Goal: Task Accomplishment & Management: Use online tool/utility

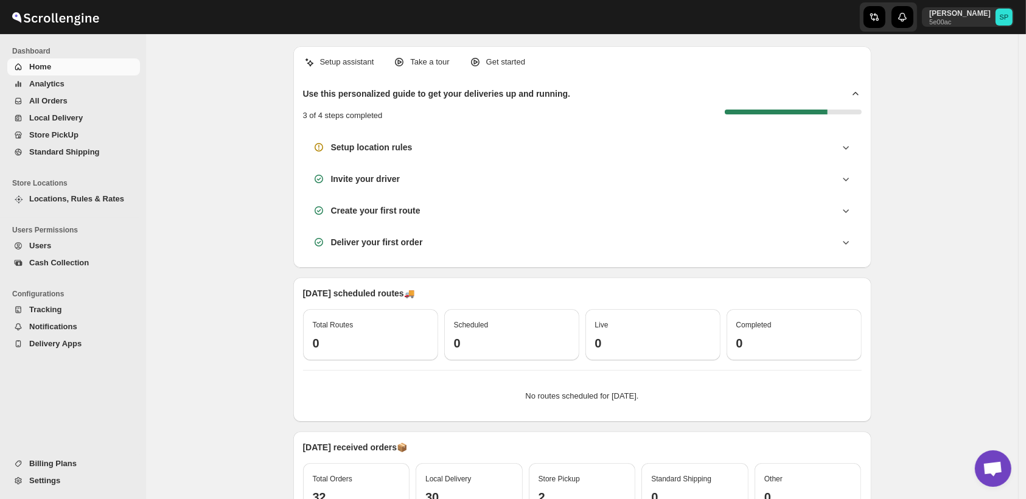
click at [93, 71] on span "Home" at bounding box center [83, 67] width 108 height 12
click at [43, 71] on span "Home" at bounding box center [40, 66] width 22 height 9
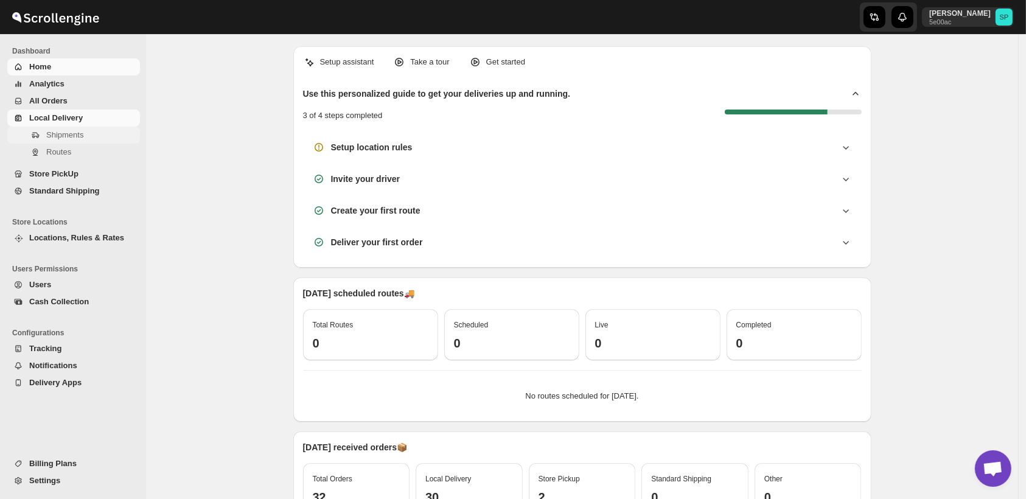
click at [48, 138] on span "Shipments" at bounding box center [64, 134] width 37 height 9
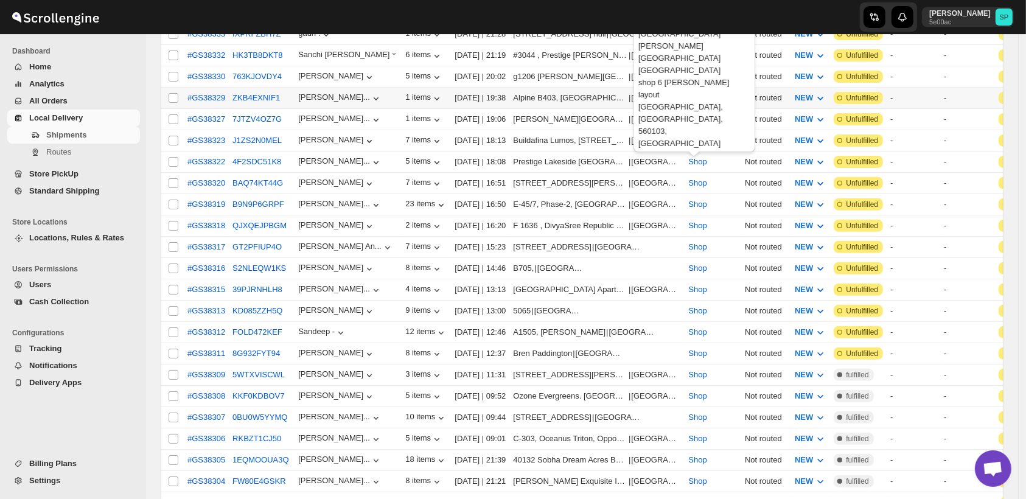
scroll to position [135, 0]
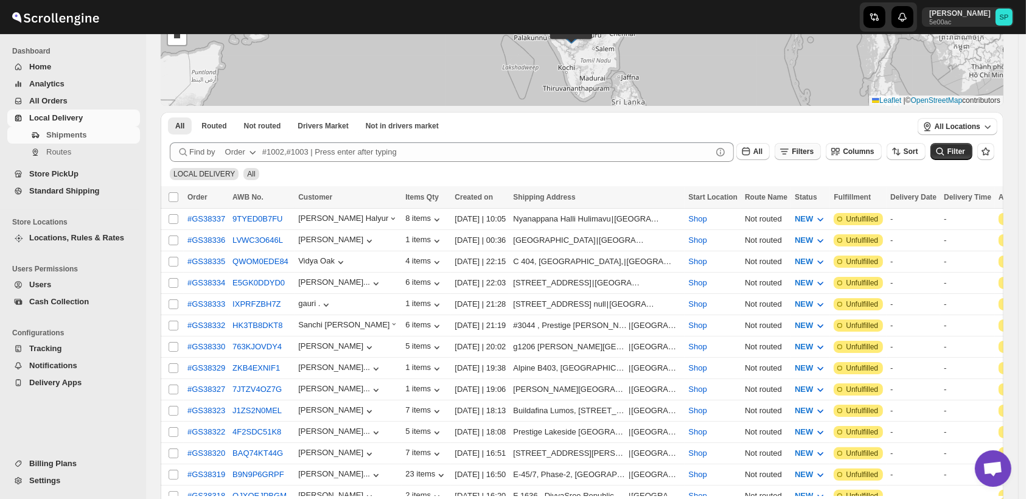
click at [813, 152] on span "Filters" at bounding box center [802, 151] width 22 height 9
click at [826, 192] on button "Add Filter" at bounding box center [811, 199] width 58 height 17
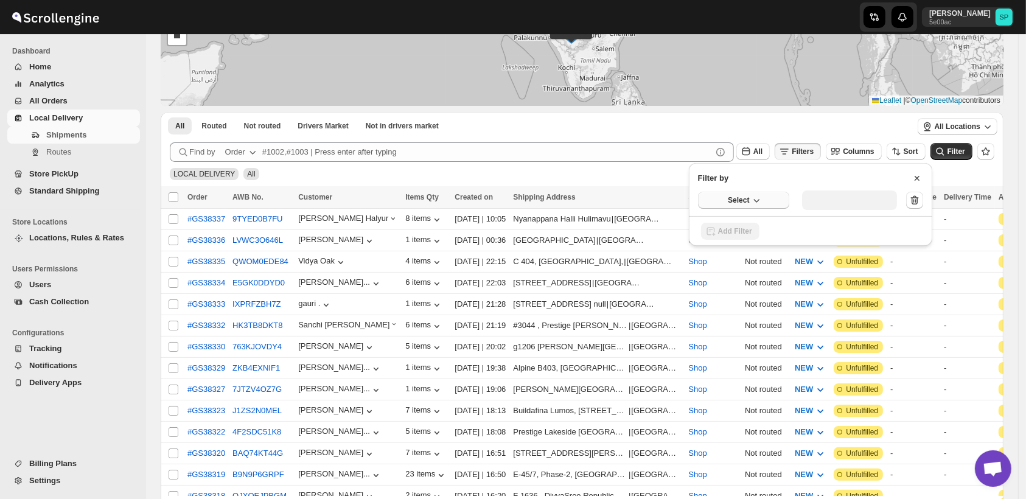
click at [736, 197] on span "Select" at bounding box center [737, 200] width 21 height 10
click at [735, 314] on div "Fulfillment Status" at bounding box center [735, 313] width 61 height 12
click at [852, 196] on div "Select value" at bounding box center [840, 199] width 61 height 10
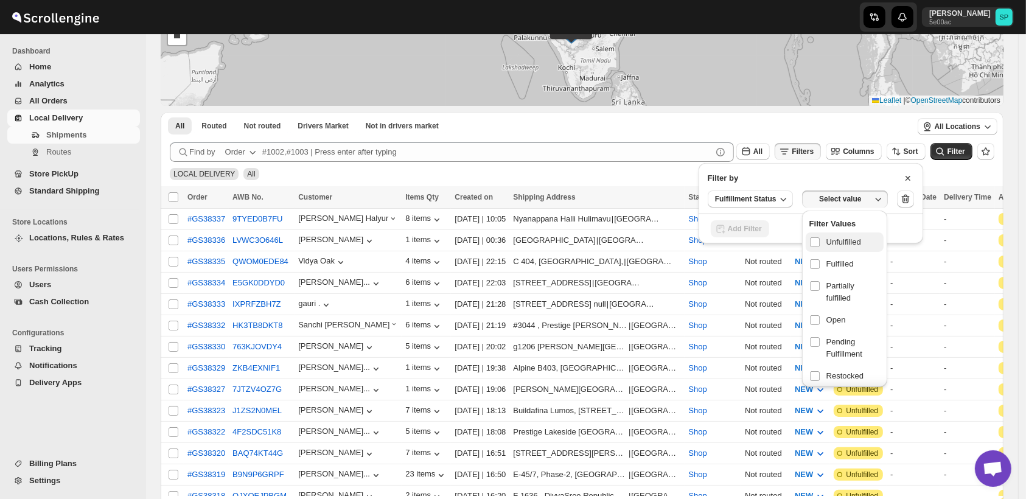
click at [837, 242] on span "Unfulfilled" at bounding box center [843, 242] width 35 height 12
click at [819, 242] on input "checkbox" at bounding box center [815, 242] width 10 height 10
click at [946, 149] on icon "submit" at bounding box center [940, 151] width 12 height 12
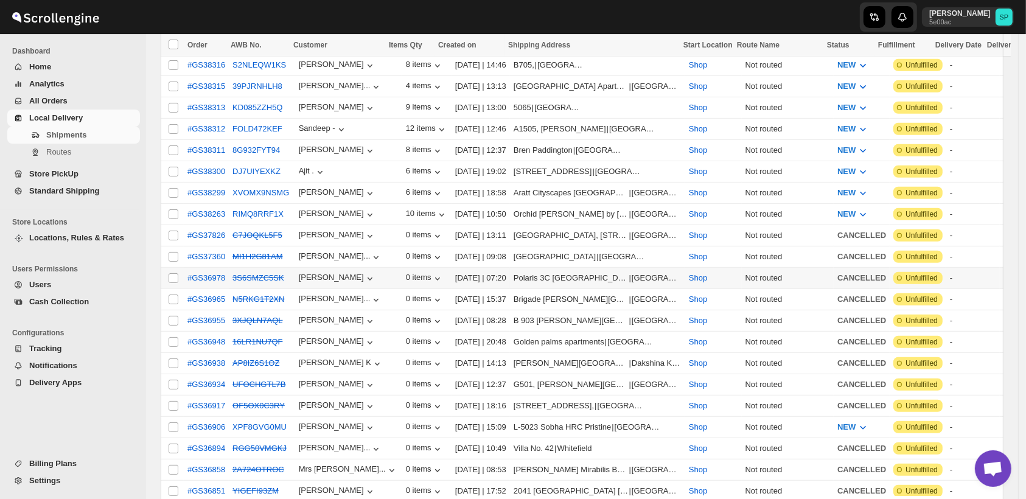
scroll to position [473, 0]
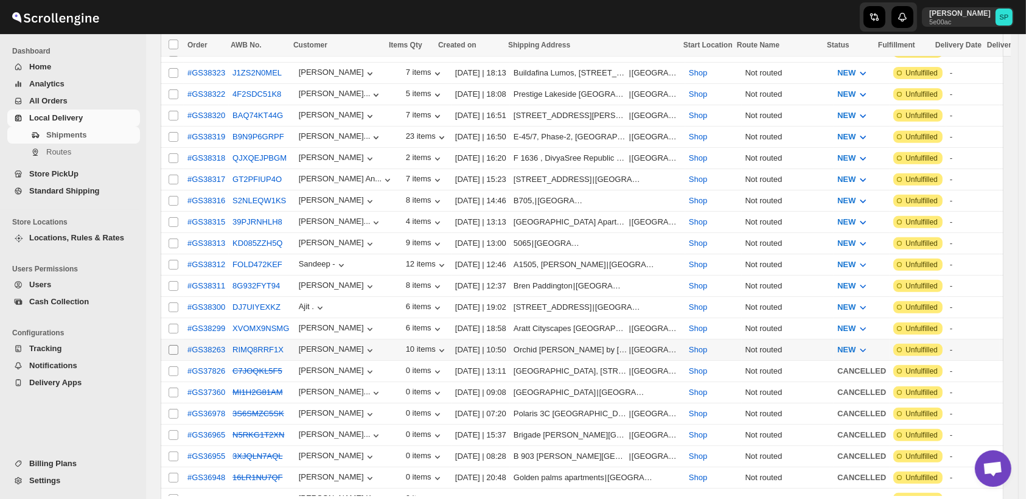
click at [173, 345] on input "Select shipment" at bounding box center [173, 350] width 10 height 10
checkbox input "true"
click at [172, 324] on input "Select shipment" at bounding box center [173, 329] width 10 height 10
checkbox input "true"
click at [172, 302] on input "Select shipment" at bounding box center [173, 307] width 10 height 10
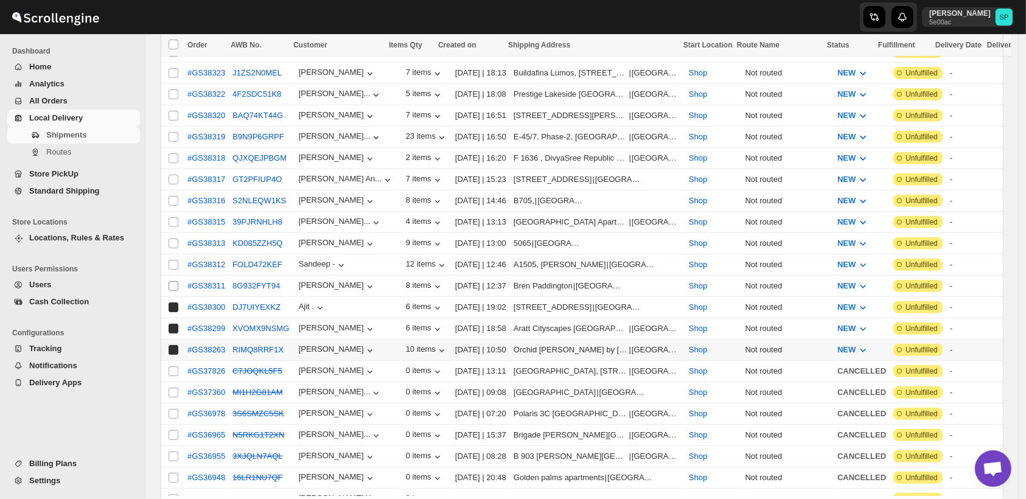
checkbox input "true"
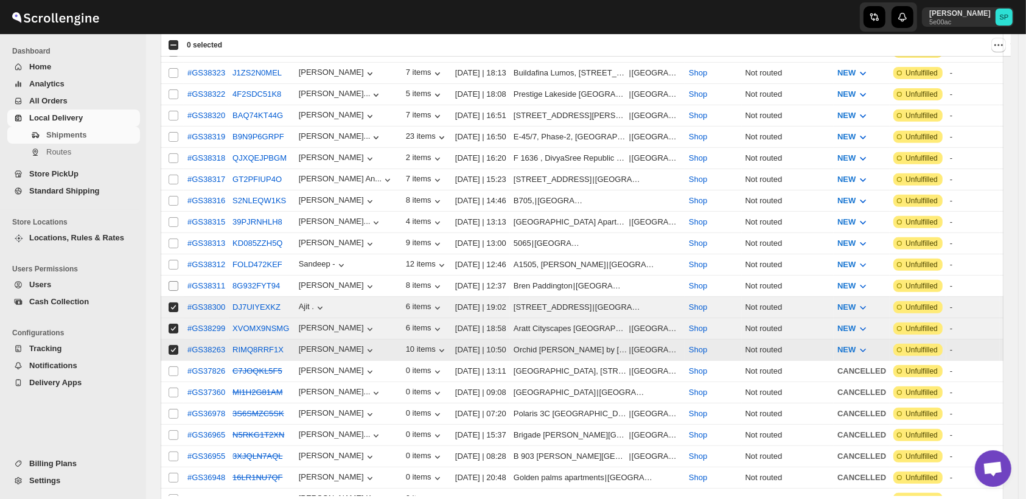
click at [172, 281] on input "Select shipment" at bounding box center [173, 286] width 10 height 10
checkbox input "true"
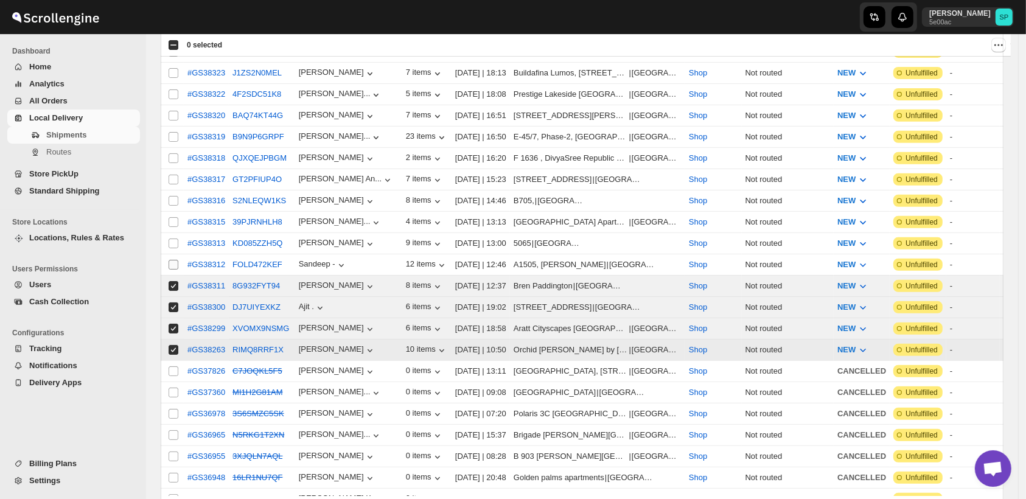
click at [175, 259] on span at bounding box center [173, 264] width 11 height 11
click at [175, 260] on input "Select shipment" at bounding box center [173, 265] width 10 height 10
checkbox input "false"
click at [175, 238] on input "Select shipment" at bounding box center [173, 243] width 10 height 10
checkbox input "true"
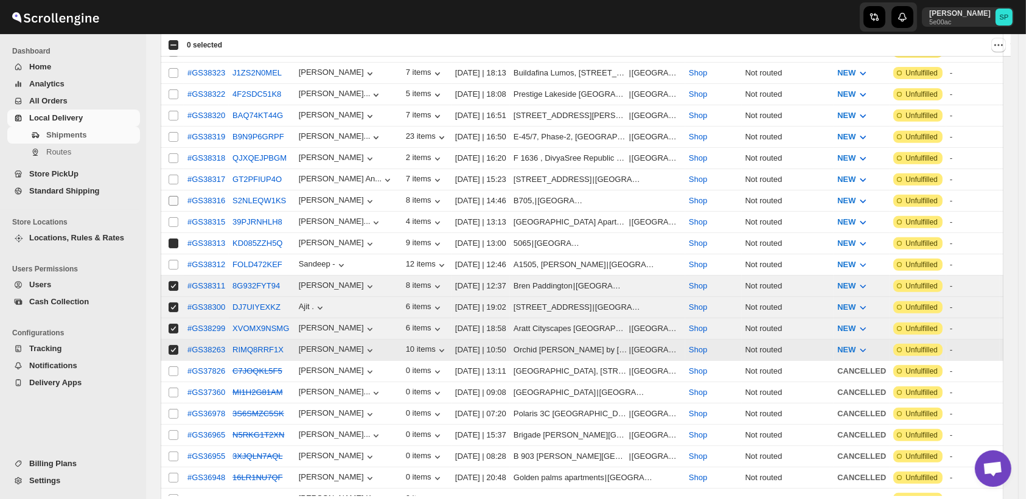
click at [172, 217] on input "Select shipment" at bounding box center [173, 222] width 10 height 10
checkbox input "true"
click at [174, 196] on input "Select shipment" at bounding box center [173, 201] width 10 height 10
checkbox input "true"
click at [172, 260] on input "Select shipment" at bounding box center [173, 265] width 10 height 10
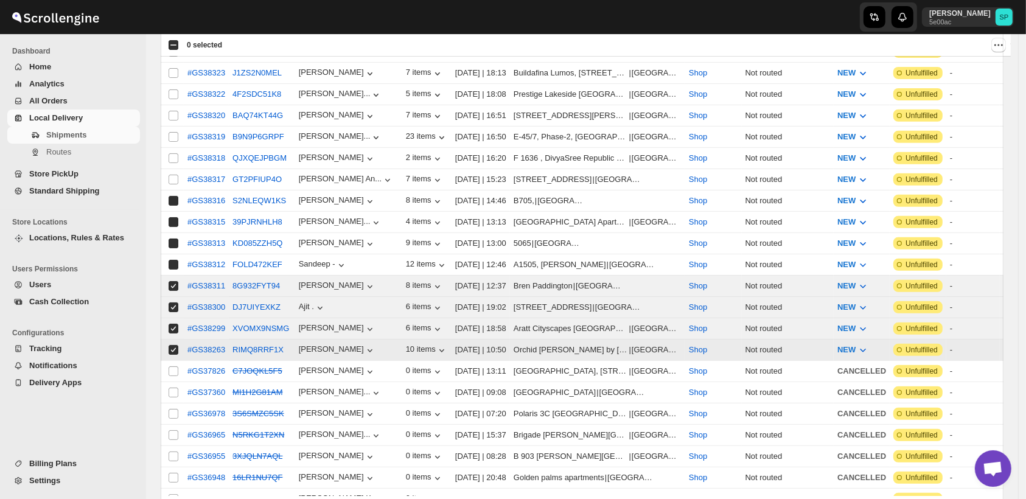
checkbox input "true"
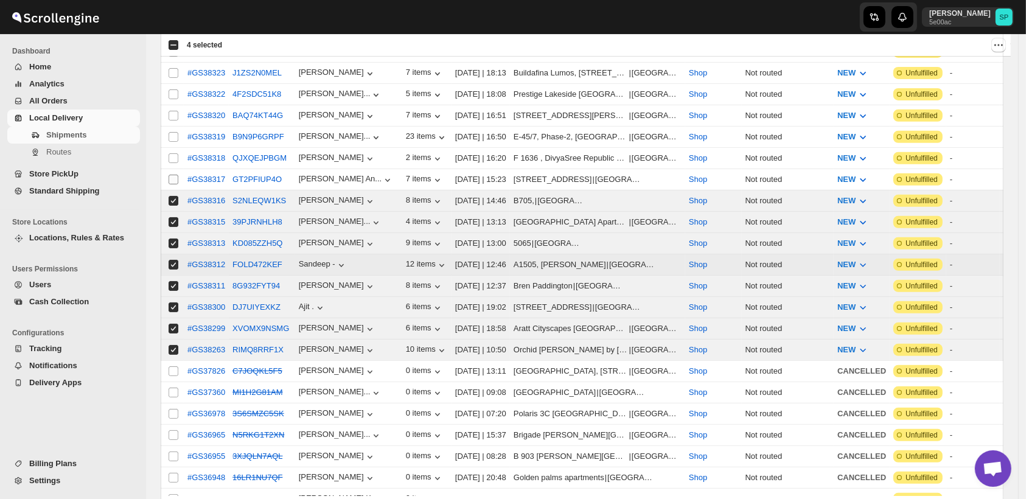
click at [173, 196] on input "Select shipment" at bounding box center [173, 201] width 10 height 10
checkbox input "false"
click at [175, 175] on input "Select shipment" at bounding box center [173, 180] width 10 height 10
checkbox input "true"
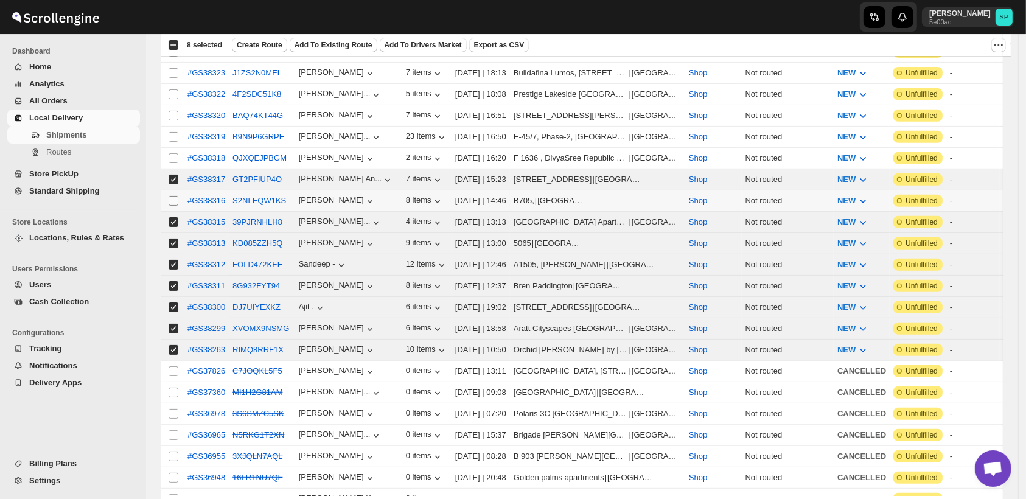
click at [175, 153] on input "Select shipment" at bounding box center [173, 158] width 10 height 10
checkbox input "true"
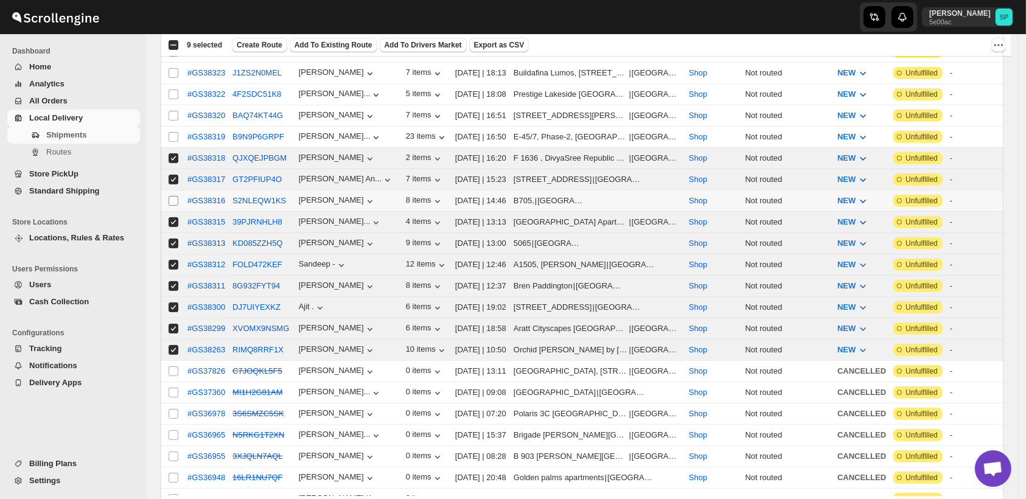
click at [173, 196] on input "Select shipment" at bounding box center [173, 201] width 10 height 10
checkbox input "true"
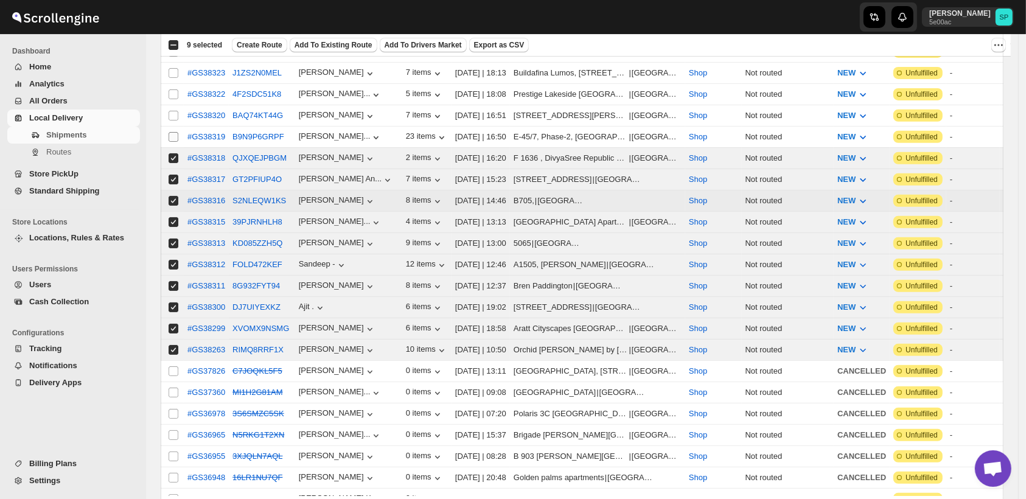
click at [173, 132] on input "Select shipment" at bounding box center [173, 137] width 10 height 10
checkbox input "true"
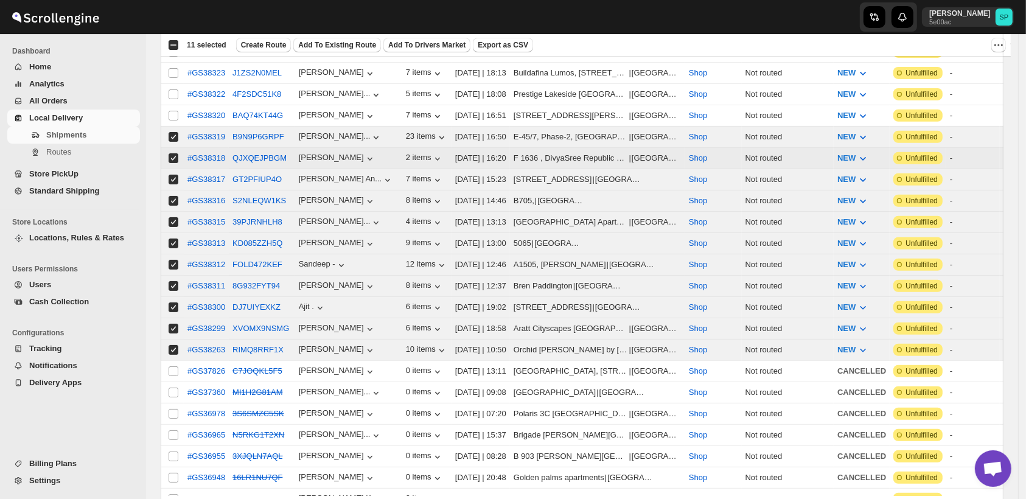
scroll to position [338, 0]
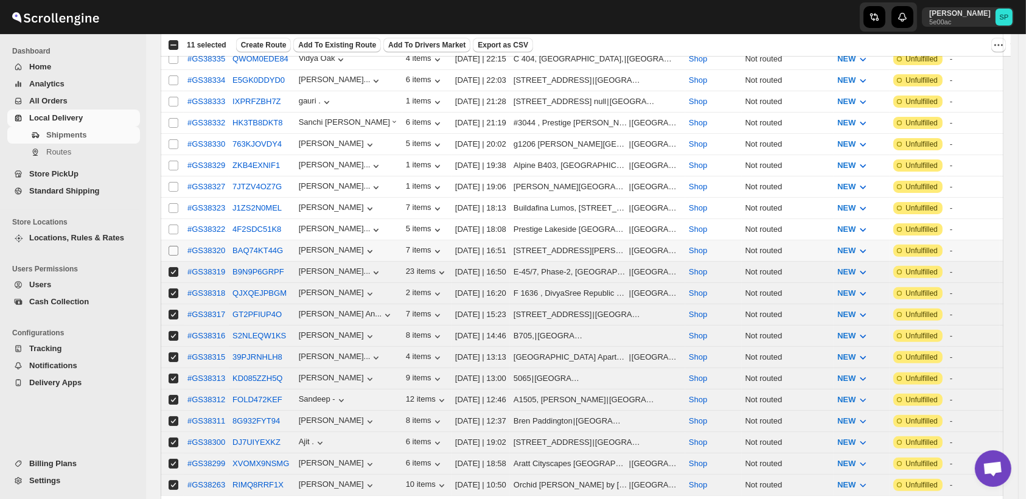
click at [173, 246] on input "Select shipment" at bounding box center [173, 251] width 10 height 10
checkbox input "true"
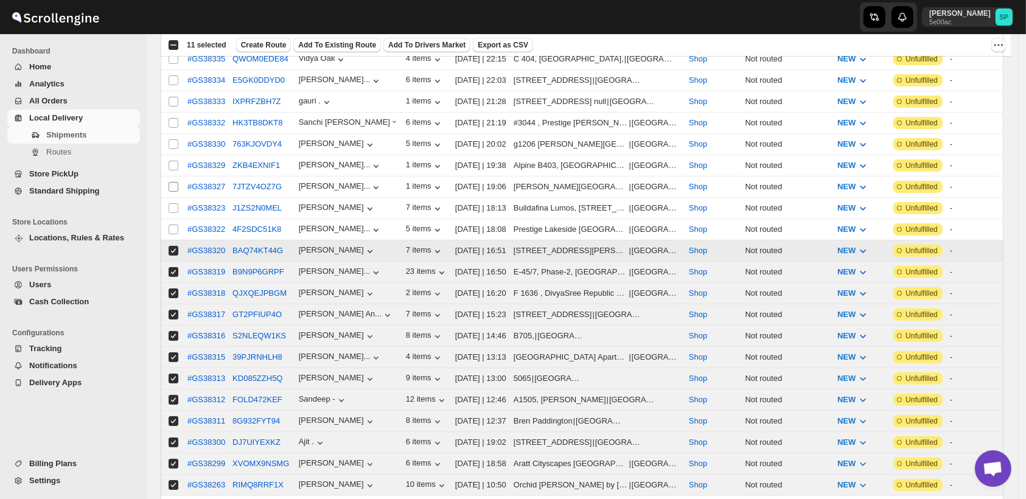
click at [173, 224] on input "Select shipment" at bounding box center [173, 229] width 10 height 10
checkbox input "true"
click at [170, 203] on input "Select shipment" at bounding box center [173, 208] width 10 height 10
checkbox input "true"
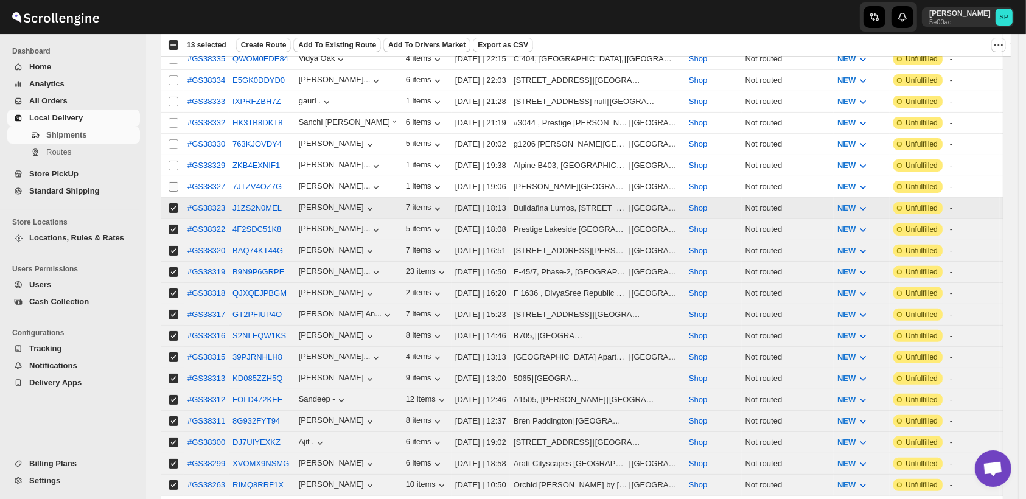
click at [173, 182] on input "Select shipment" at bounding box center [173, 187] width 10 height 10
checkbox input "true"
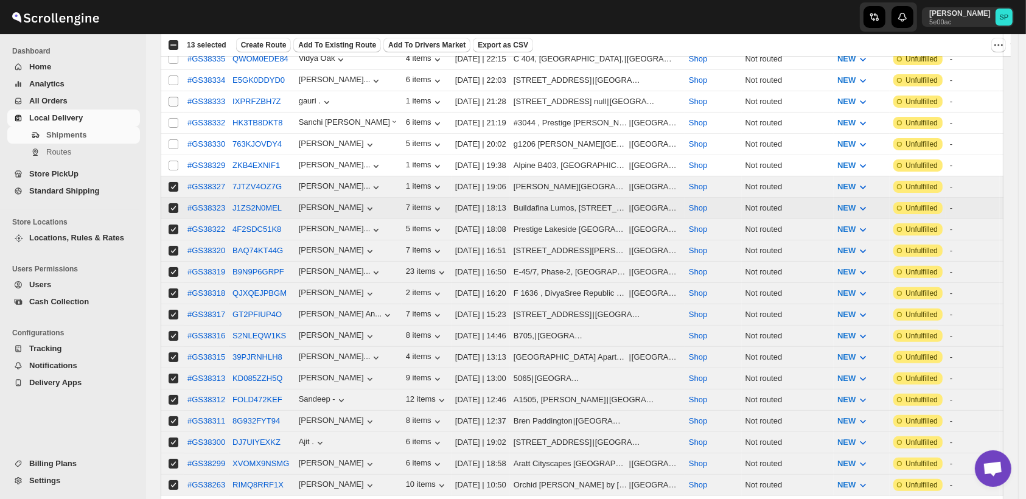
click at [173, 161] on input "Select shipment" at bounding box center [173, 166] width 10 height 10
checkbox input "true"
click at [173, 139] on input "Select shipment" at bounding box center [173, 144] width 10 height 10
checkbox input "true"
click at [172, 122] on input "Select shipment" at bounding box center [173, 123] width 10 height 10
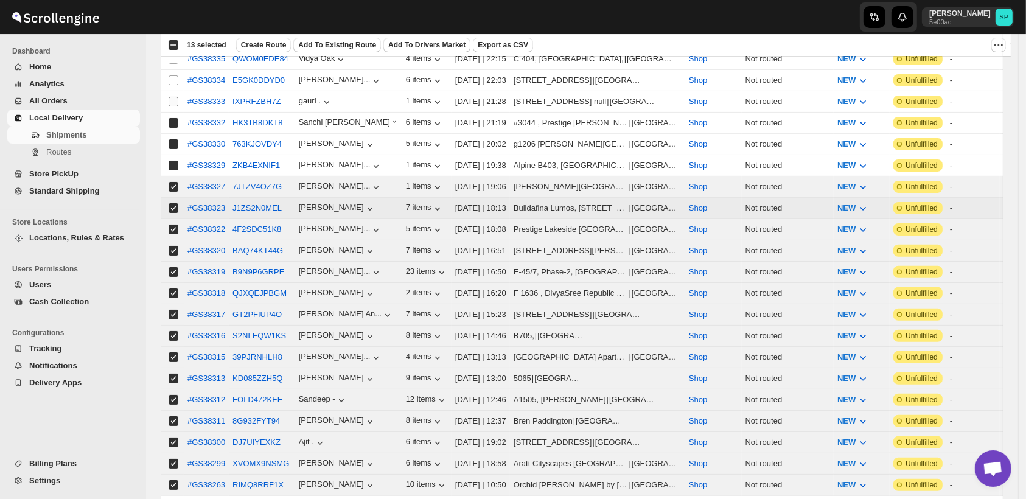
checkbox input "true"
click at [173, 97] on input "Select shipment" at bounding box center [173, 102] width 10 height 10
checkbox input "true"
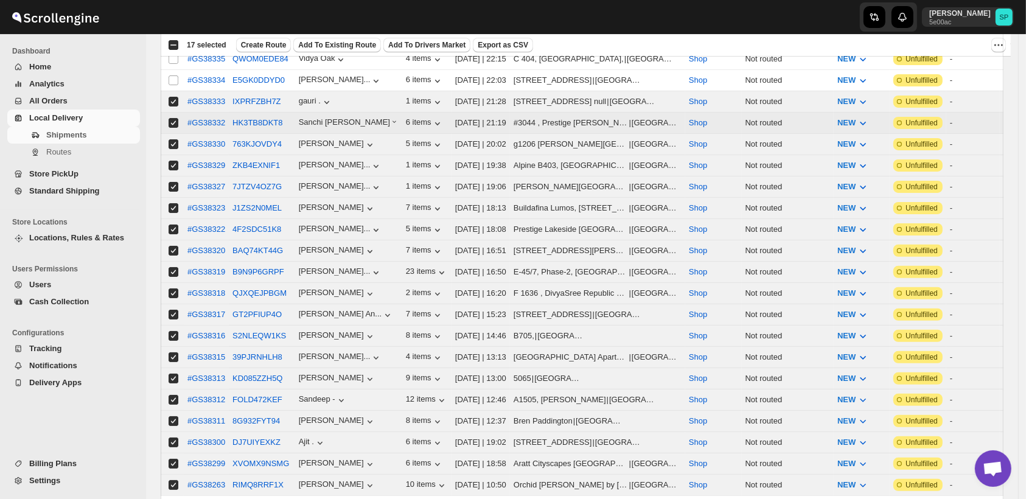
click at [173, 77] on input "Select shipment" at bounding box center [173, 80] width 10 height 10
checkbox input "true"
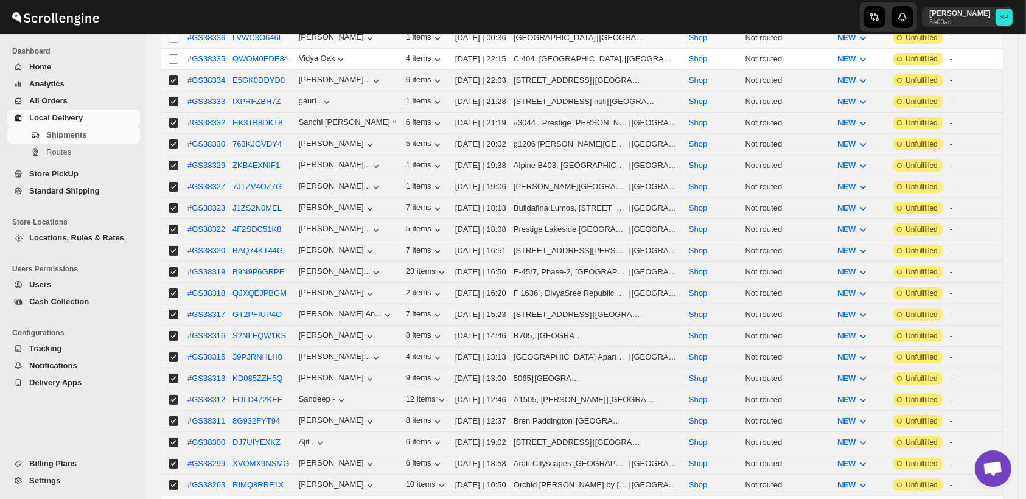
scroll to position [135, 0]
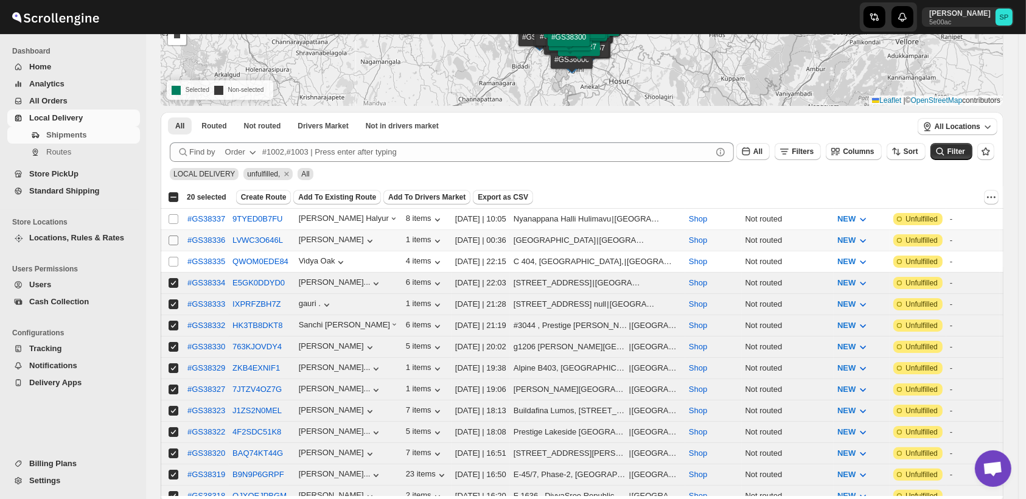
click at [175, 257] on input "Select shipment" at bounding box center [173, 262] width 10 height 10
checkbox input "true"
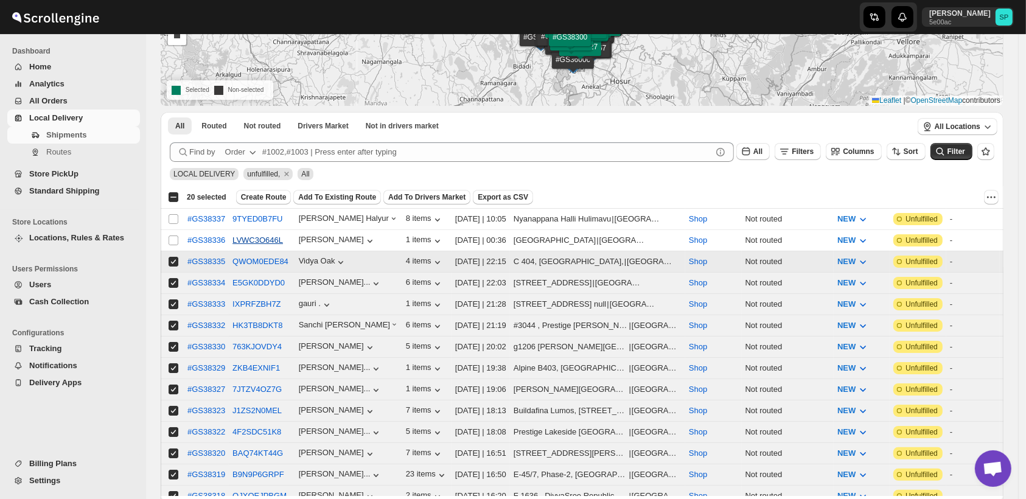
click at [174, 236] on input "Select shipment" at bounding box center [173, 240] width 10 height 10
checkbox input "true"
click at [173, 215] on input "Select shipment" at bounding box center [173, 219] width 10 height 10
checkbox input "true"
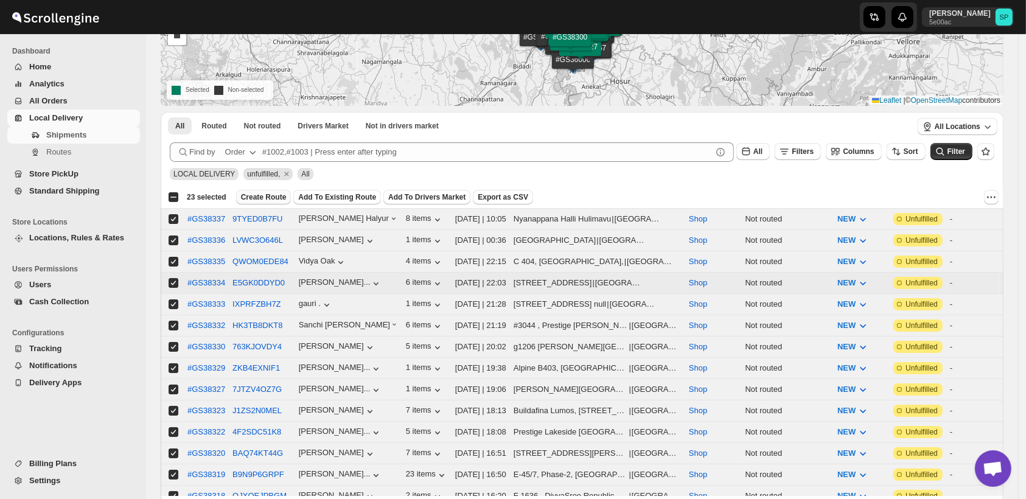
click at [251, 198] on span "Create Route" at bounding box center [264, 197] width 46 height 10
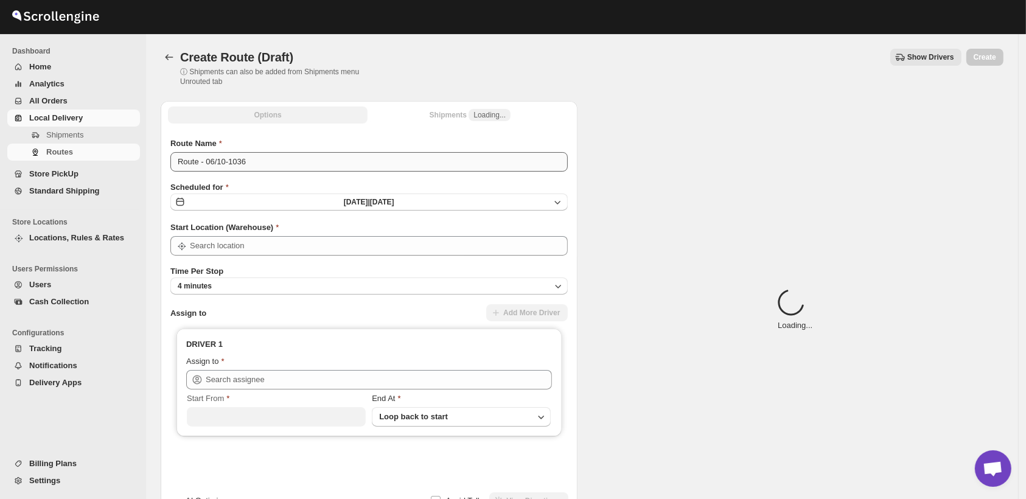
type input "Shop"
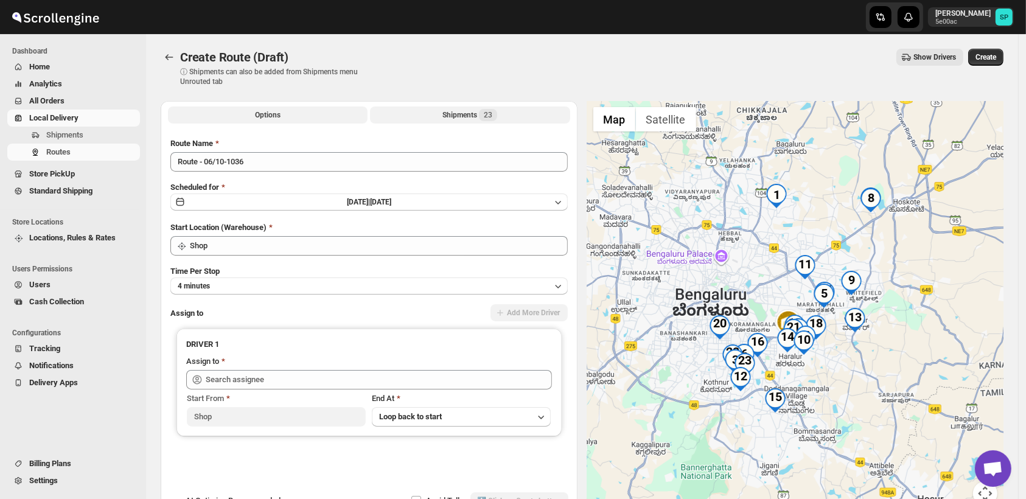
click at [476, 115] on div "Shipments 23" at bounding box center [469, 115] width 55 height 12
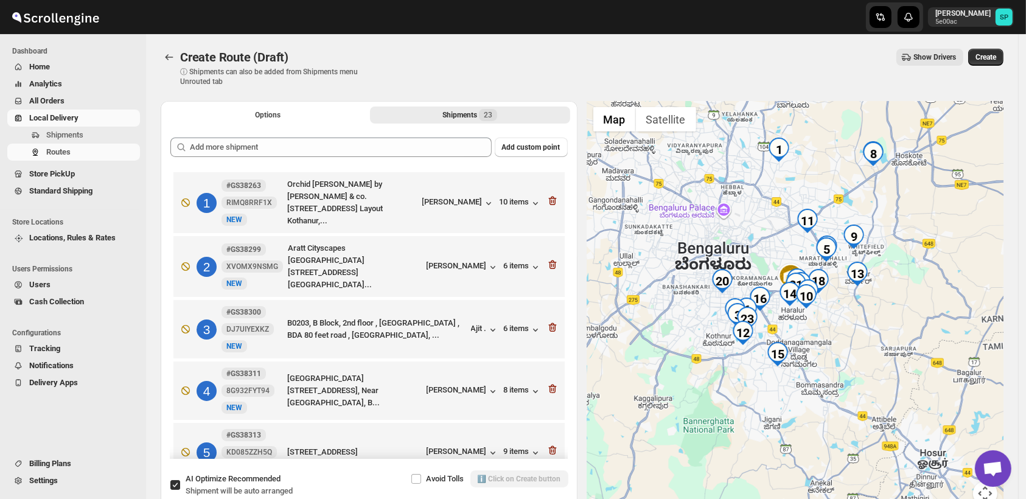
drag, startPoint x: 709, startPoint y: 298, endPoint x: 691, endPoint y: 228, distance: 72.1
click at [691, 228] on div at bounding box center [795, 310] width 417 height 419
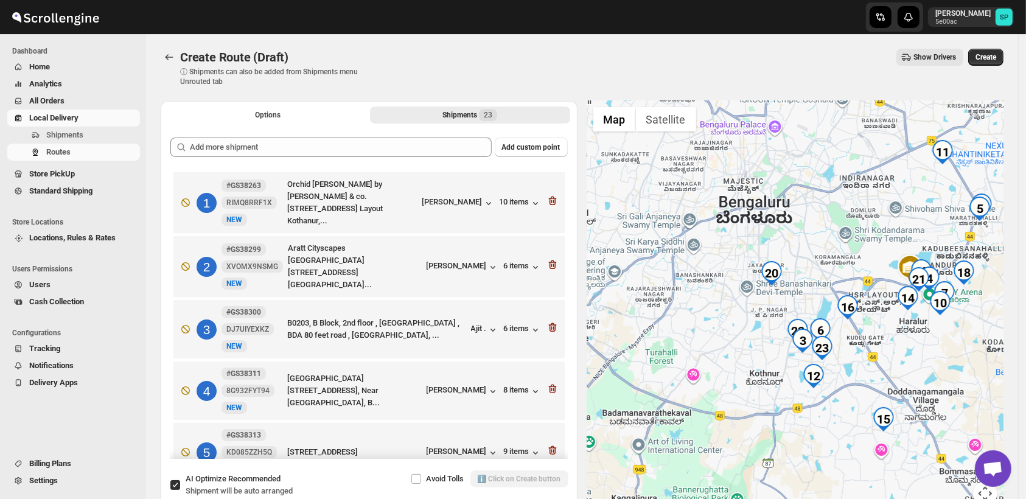
drag, startPoint x: 720, startPoint y: 389, endPoint x: 894, endPoint y: 398, distance: 174.2
click at [894, 398] on div at bounding box center [795, 310] width 417 height 419
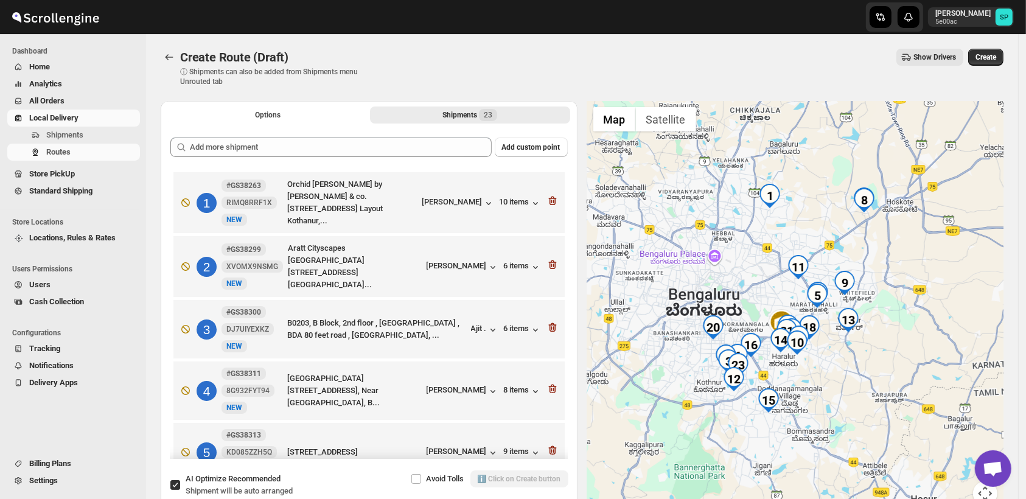
drag, startPoint x: 931, startPoint y: 337, endPoint x: 822, endPoint y: 365, distance: 112.4
click at [822, 365] on div at bounding box center [795, 310] width 417 height 419
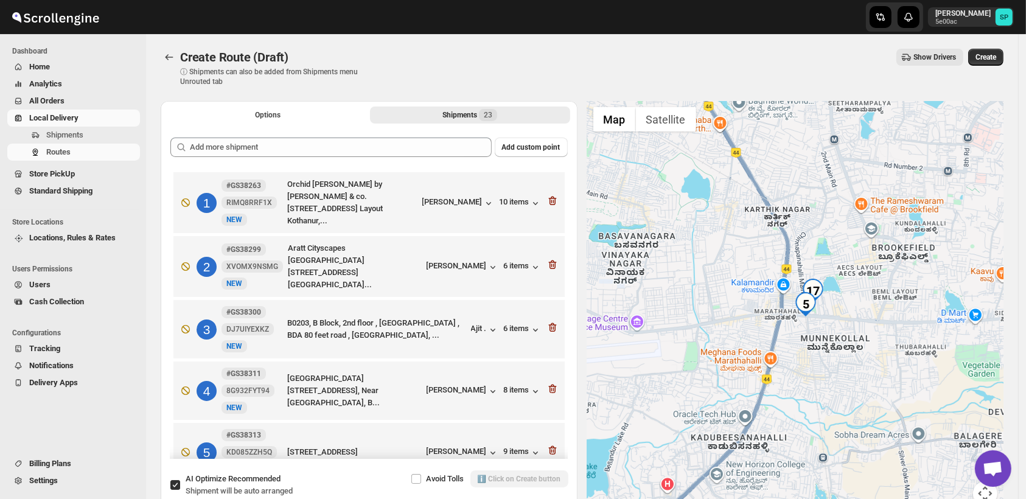
drag, startPoint x: 730, startPoint y: 299, endPoint x: 818, endPoint y: 378, distance: 118.4
click at [818, 378] on div at bounding box center [795, 310] width 417 height 419
